Goal: Task Accomplishment & Management: Manage account settings

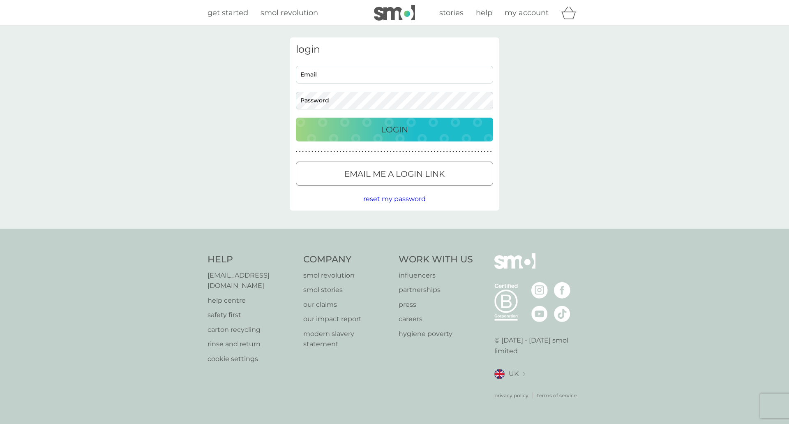
type input "[EMAIL_ADDRESS][DOMAIN_NAME]"
click at [361, 119] on button "Login" at bounding box center [394, 130] width 197 height 24
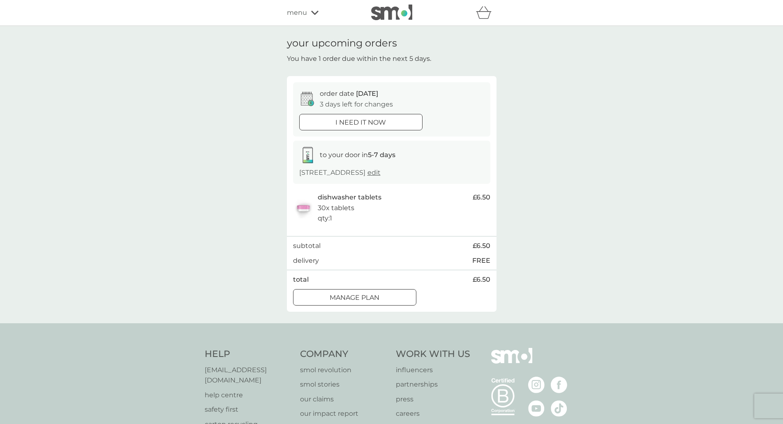
click at [183, 215] on div "your upcoming orders You have 1 order due within the next 5 days. order date 13…" at bounding box center [391, 174] width 783 height 297
click at [376, 300] on p "Manage plan" at bounding box center [355, 297] width 50 height 11
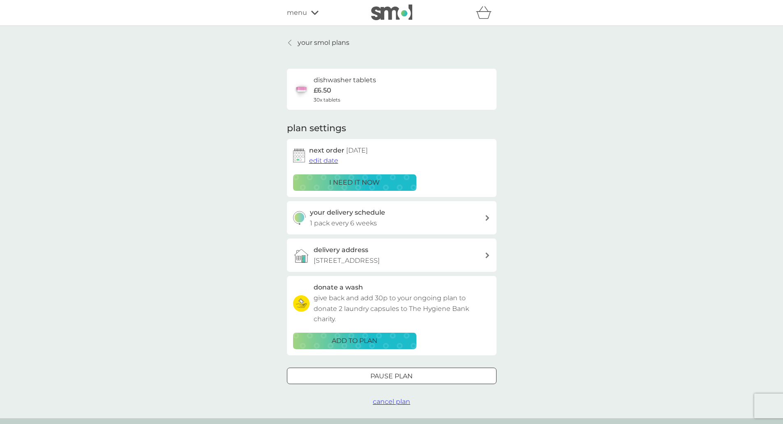
click at [374, 213] on h3 "your delivery schedule" at bounding box center [347, 212] width 75 height 11
select select "42"
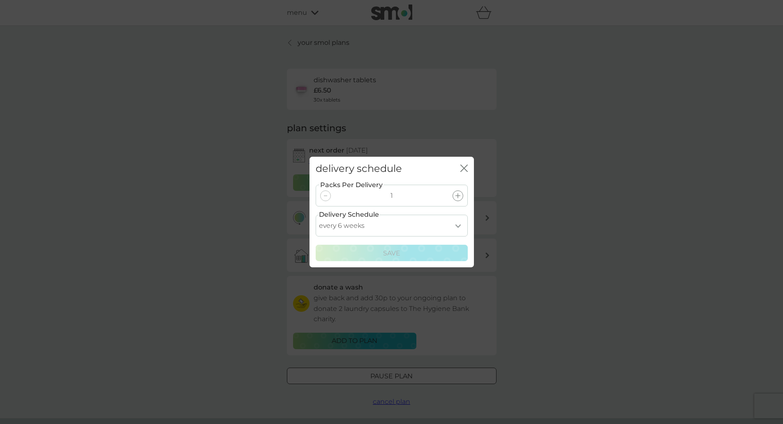
click at [462, 165] on icon "close" at bounding box center [463, 167] width 7 height 7
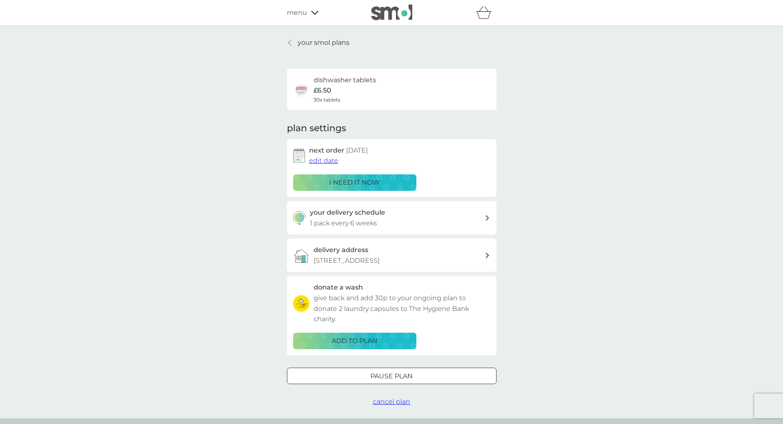
click at [540, 152] on div "your smol plans dishwasher tablets £6.50 30x tablets plan settings next order 1…" at bounding box center [391, 222] width 783 height 392
click at [335, 43] on p "your smol plans" at bounding box center [324, 42] width 52 height 11
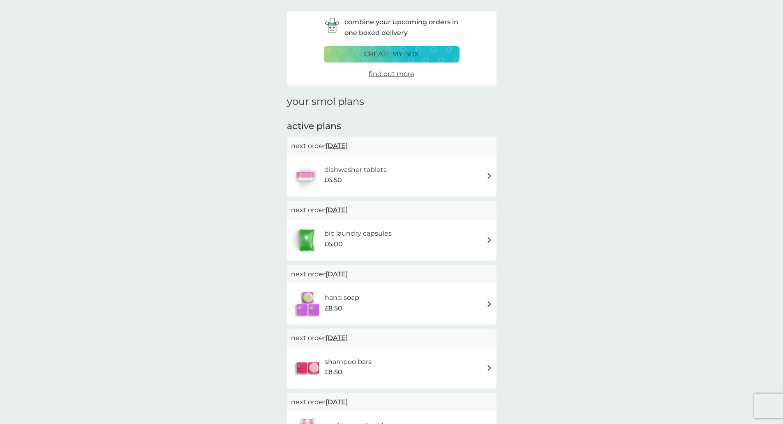
scroll to position [41, 0]
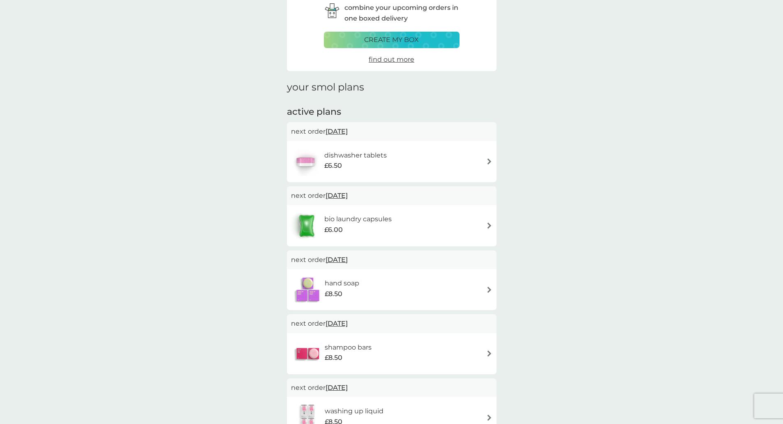
click at [423, 282] on div "hand soap £8.50" at bounding box center [391, 289] width 201 height 29
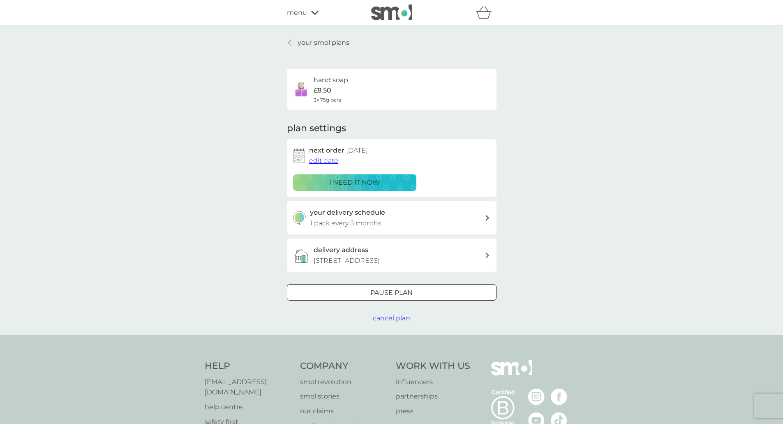
click at [401, 317] on span "cancel plan" at bounding box center [391, 318] width 37 height 8
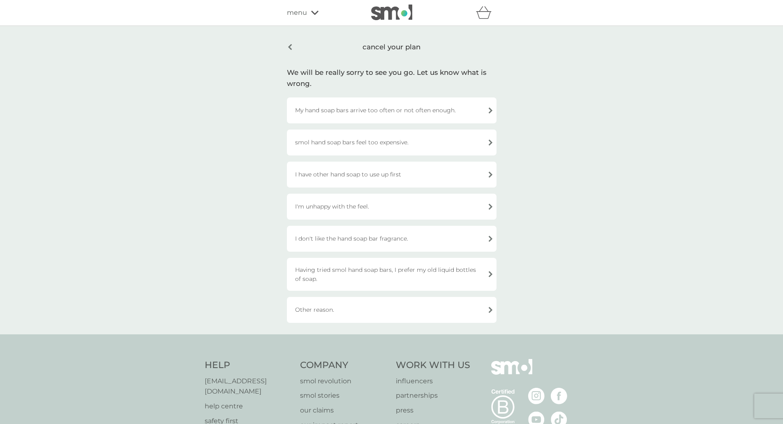
click at [357, 238] on div "I don't like the hand soap bar fragrance." at bounding box center [392, 239] width 210 height 26
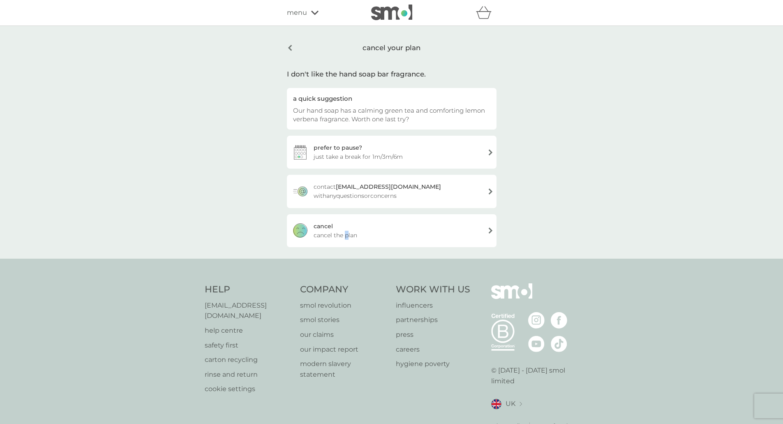
click at [346, 225] on div "cancel cancel the plan" at bounding box center [392, 230] width 210 height 33
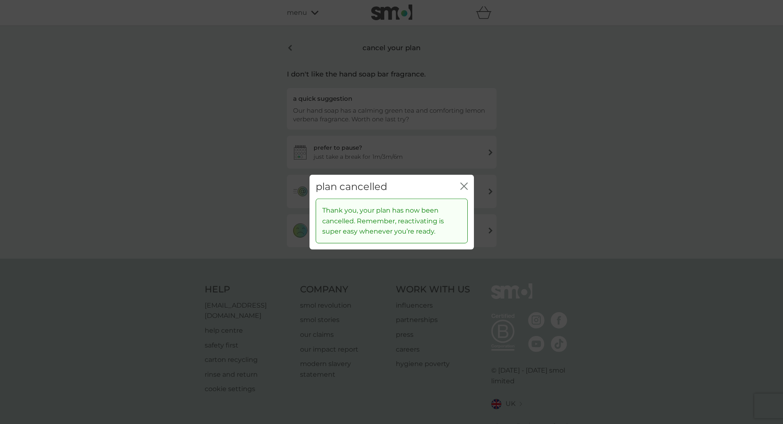
click at [465, 183] on icon "close" at bounding box center [463, 185] width 7 height 7
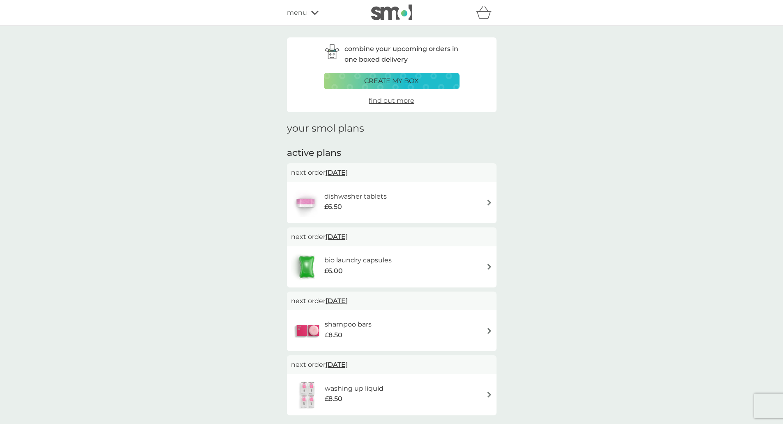
click at [398, 80] on p "create my box" at bounding box center [391, 81] width 55 height 11
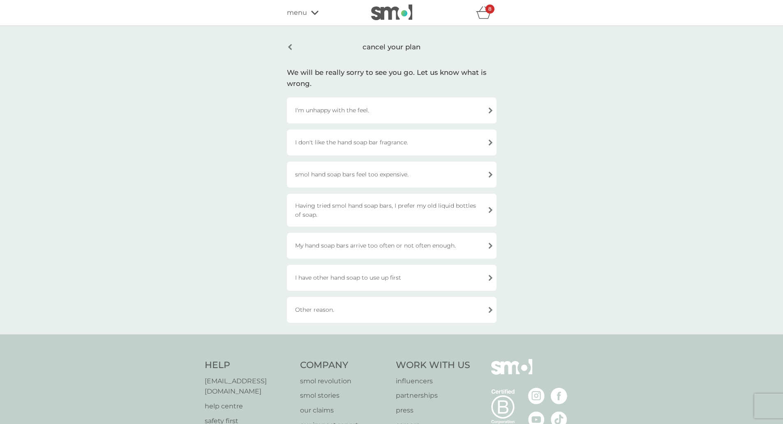
click at [487, 9] on div "8" at bounding box center [489, 9] width 9 height 9
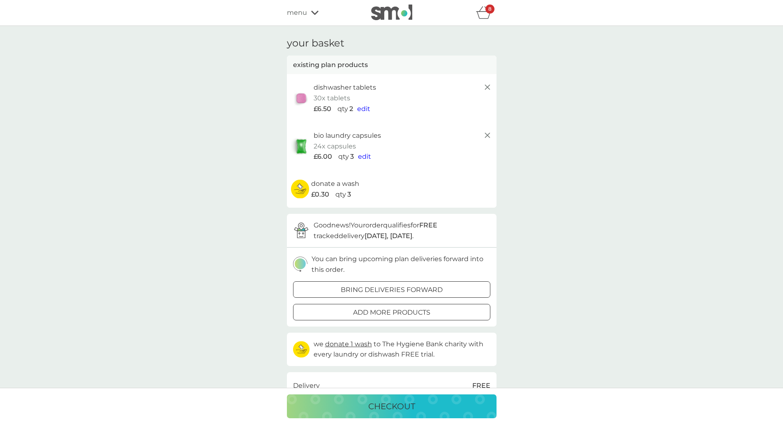
click at [402, 13] on img at bounding box center [391, 13] width 41 height 16
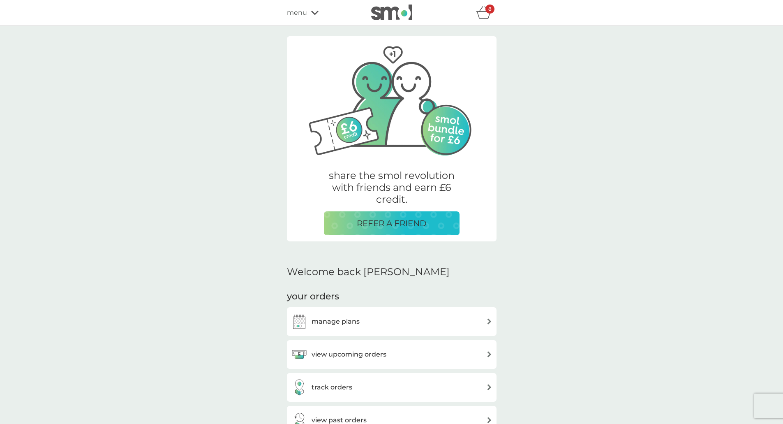
scroll to position [41, 0]
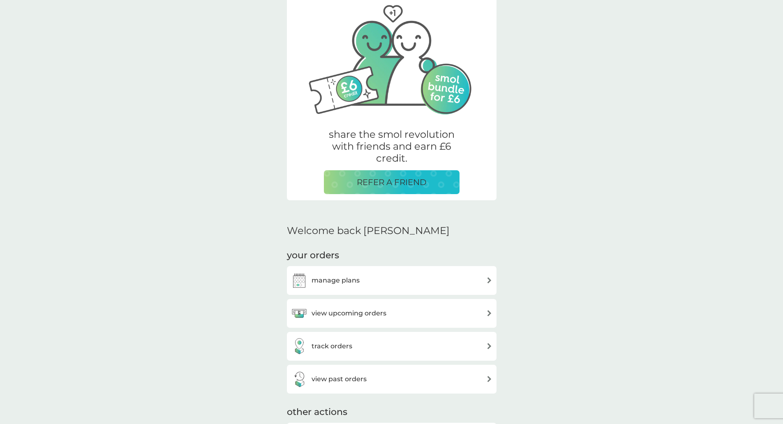
click at [342, 293] on div "manage plans" at bounding box center [392, 280] width 210 height 29
click at [339, 281] on h3 "manage plans" at bounding box center [336, 280] width 48 height 11
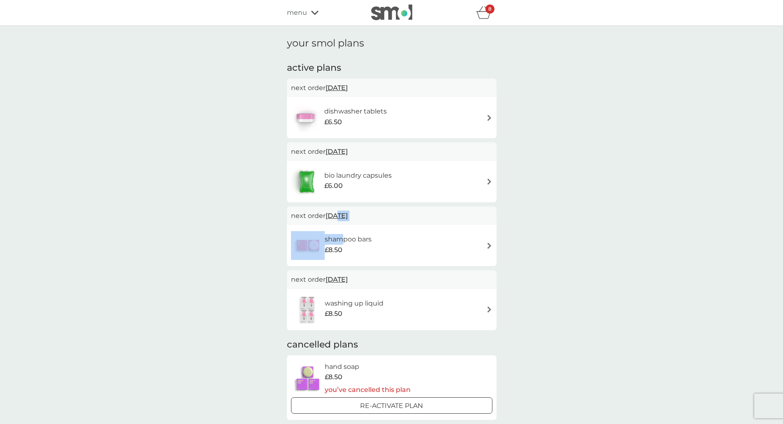
drag, startPoint x: 337, startPoint y: 217, endPoint x: 365, endPoint y: 235, distance: 33.9
click at [342, 232] on div "next order 14 Jan 2026 shampoo bars £8.50" at bounding box center [392, 236] width 210 height 60
click at [367, 237] on h6 "shampoo bars" at bounding box center [348, 239] width 47 height 11
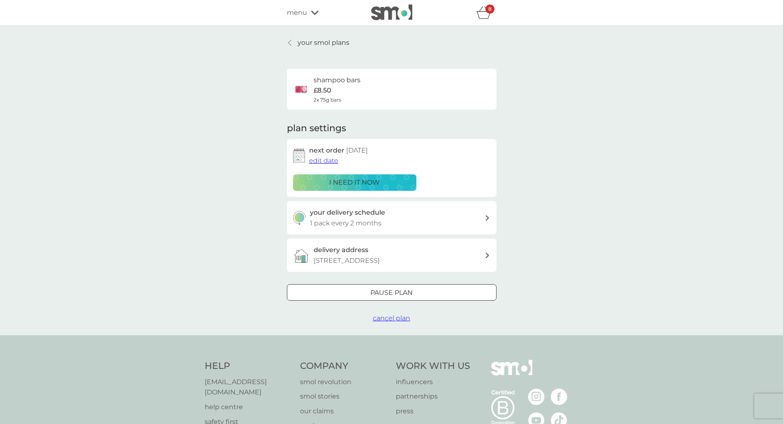
click at [395, 316] on span "cancel plan" at bounding box center [391, 318] width 37 height 8
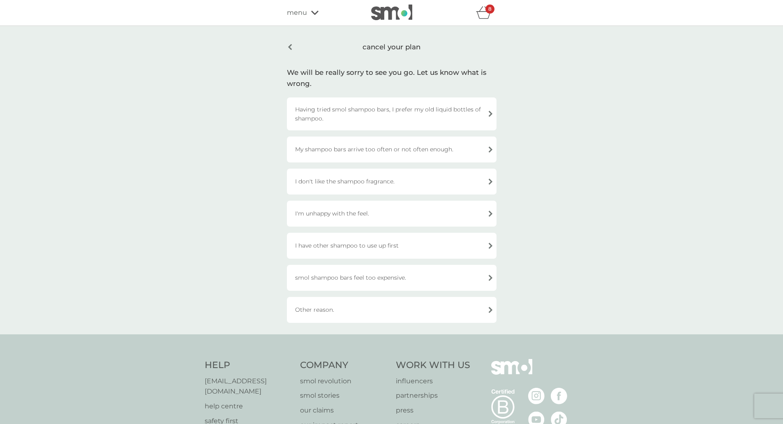
click at [328, 249] on div "I have other shampoo to use up first" at bounding box center [392, 246] width 210 height 26
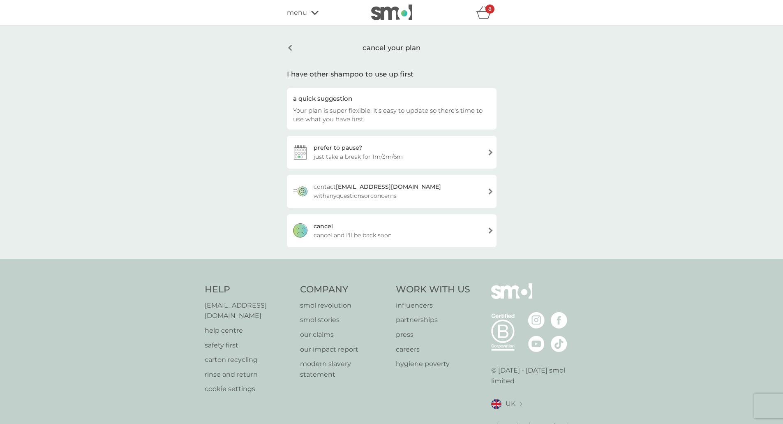
click at [337, 232] on span "cancel and I'll be back soon" at bounding box center [353, 235] width 78 height 9
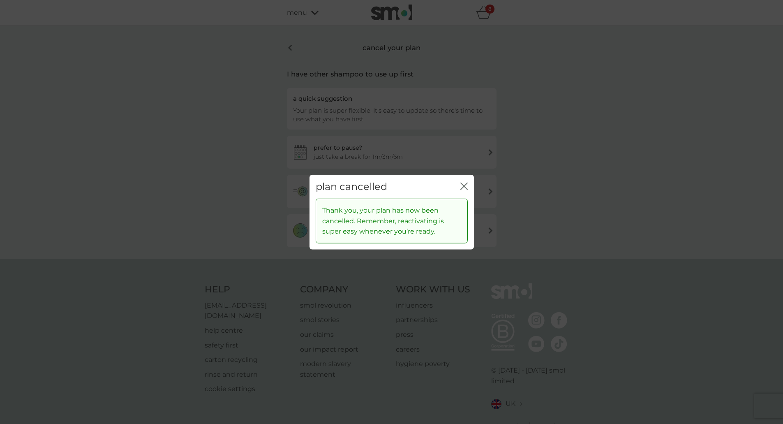
click at [457, 187] on div "plan cancelled close" at bounding box center [391, 186] width 164 height 24
click at [461, 186] on icon "close" at bounding box center [463, 185] width 7 height 7
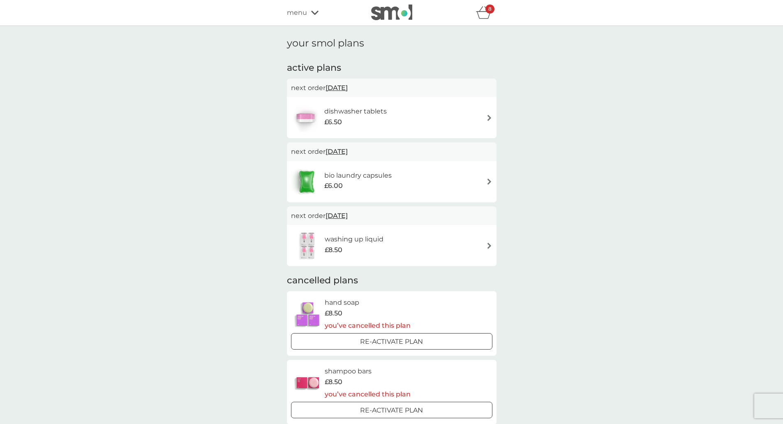
click at [301, 16] on span "menu" at bounding box center [297, 12] width 20 height 11
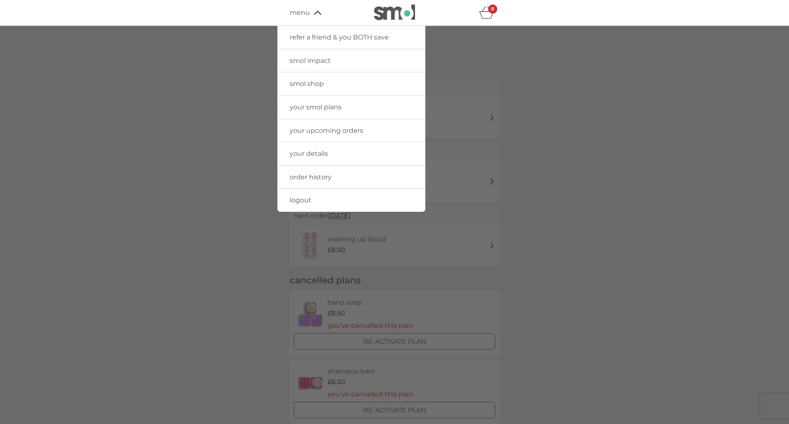
click at [485, 9] on icon "basket" at bounding box center [487, 12] width 16 height 13
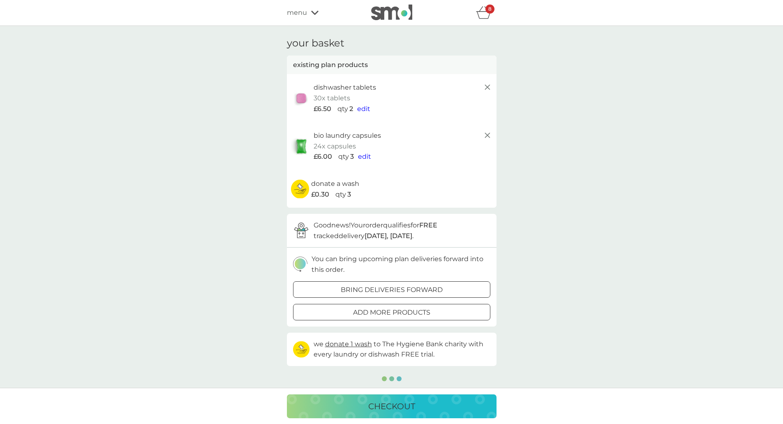
click at [402, 6] on img at bounding box center [391, 13] width 41 height 16
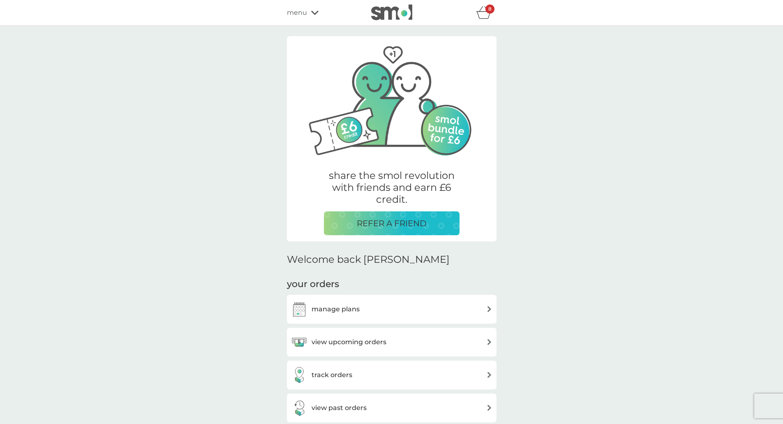
scroll to position [41, 0]
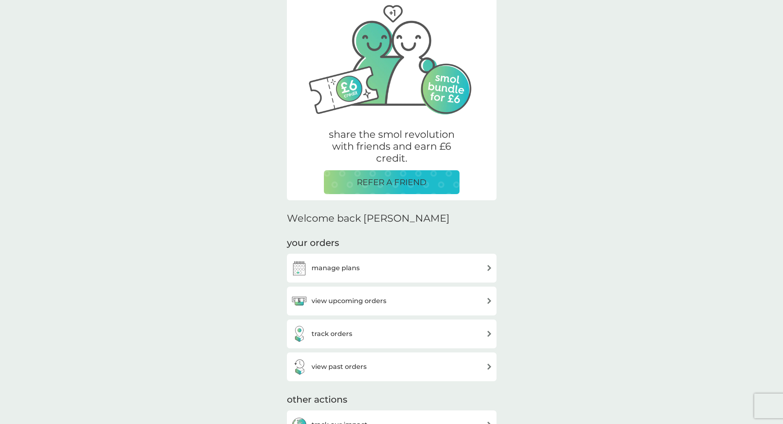
click at [354, 265] on div "your orders manage plans view upcoming orders track orders view past orders" at bounding box center [392, 309] width 210 height 144
drag, startPoint x: 342, startPoint y: 272, endPoint x: 350, endPoint y: 272, distance: 8.6
click at [342, 272] on h3 "manage plans" at bounding box center [336, 268] width 48 height 11
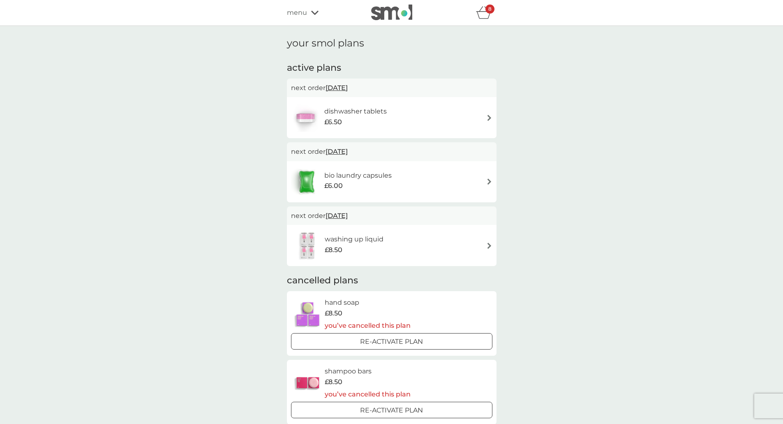
click at [335, 84] on span "13 Oct 2025" at bounding box center [336, 88] width 22 height 16
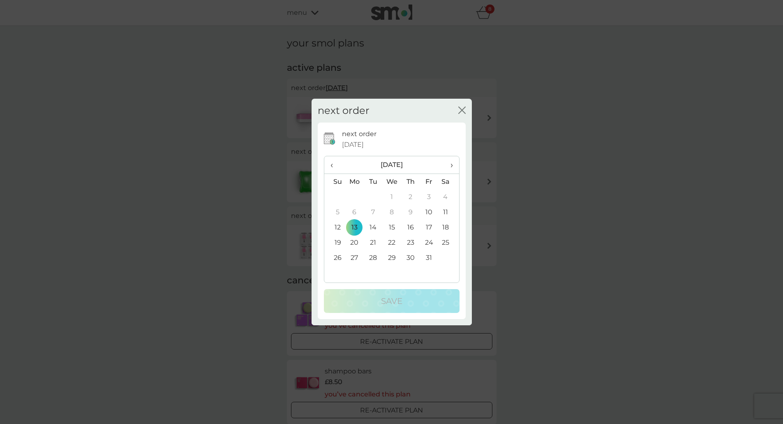
click at [452, 163] on span "›" at bounding box center [448, 164] width 8 height 17
click at [414, 225] on td "13" at bounding box center [410, 226] width 18 height 15
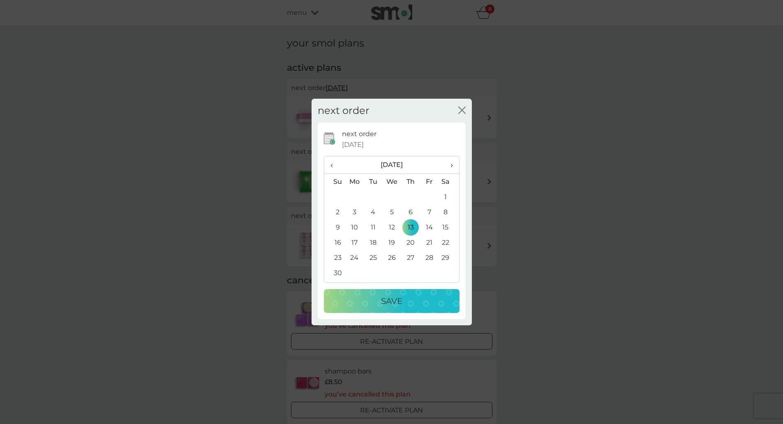
click at [406, 298] on div "Save" at bounding box center [391, 300] width 119 height 13
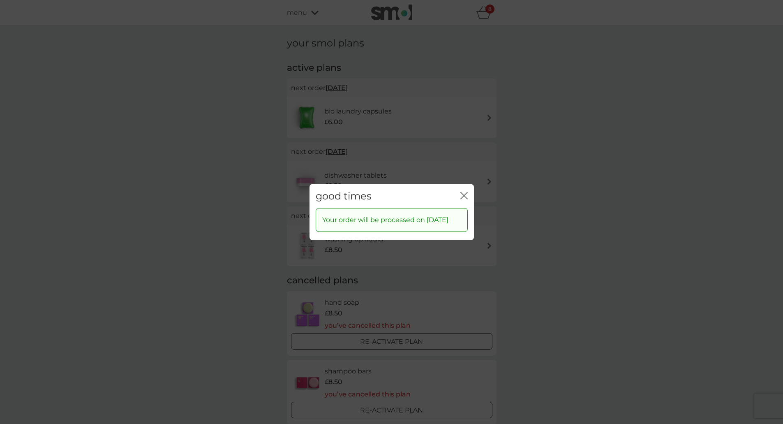
click at [460, 192] on icon "close" at bounding box center [463, 195] width 7 height 7
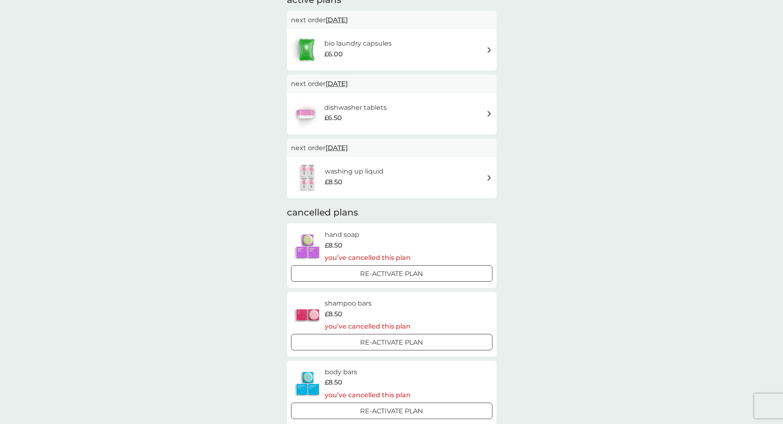
scroll to position [82, 0]
